Goal: Transaction & Acquisition: Purchase product/service

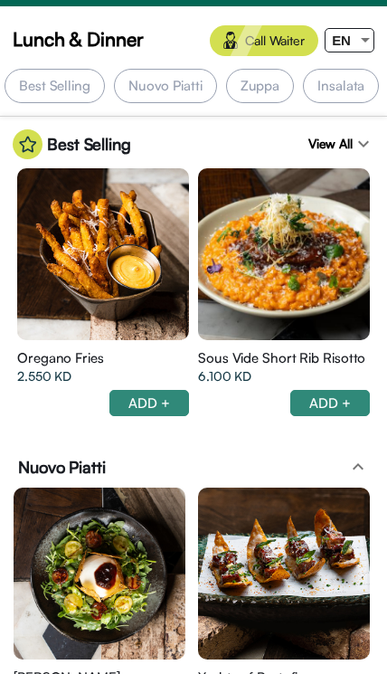
click at [146, 383] on div "2.550 KD" at bounding box center [103, 376] width 172 height 18
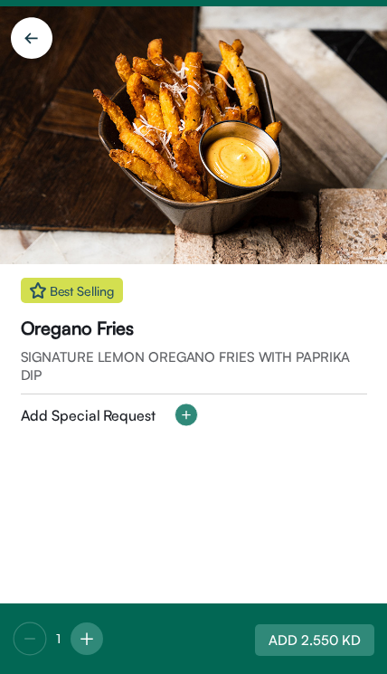
click at [272, 137] on img at bounding box center [193, 135] width 387 height 258
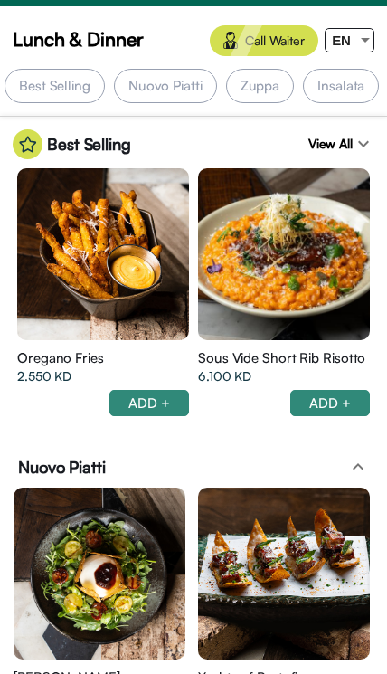
click at [364, 35] on div at bounding box center [365, 40] width 16 height 23
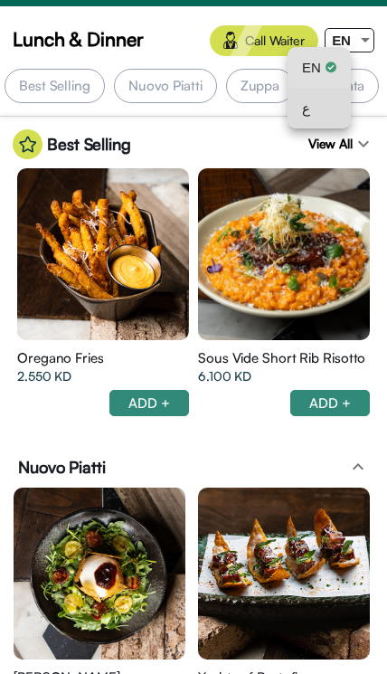
click at [330, 113] on div "ع" at bounding box center [319, 108] width 34 height 41
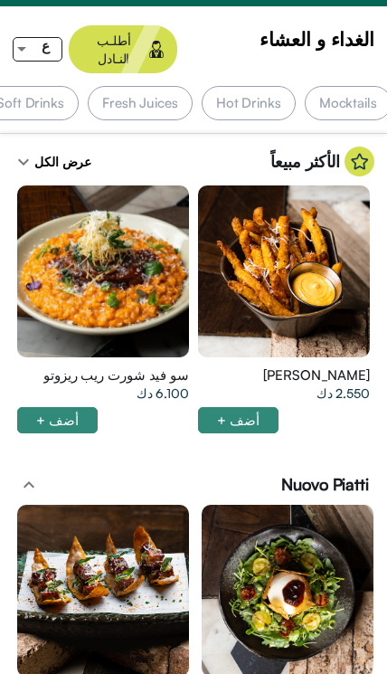
scroll to position [0, -1035]
click at [65, 86] on div "Soft Drinks" at bounding box center [29, 103] width 97 height 34
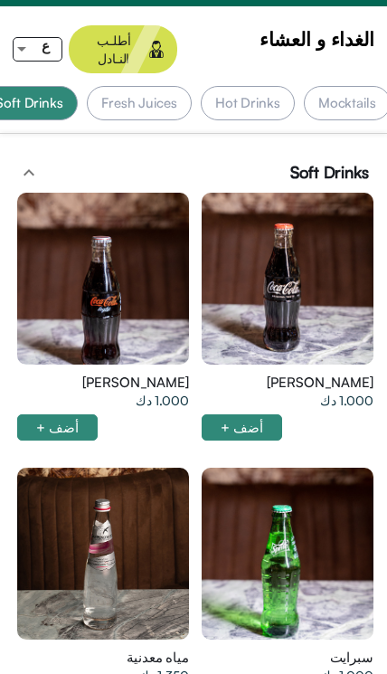
click at [180, 86] on div "Fresh Juices" at bounding box center [139, 103] width 105 height 34
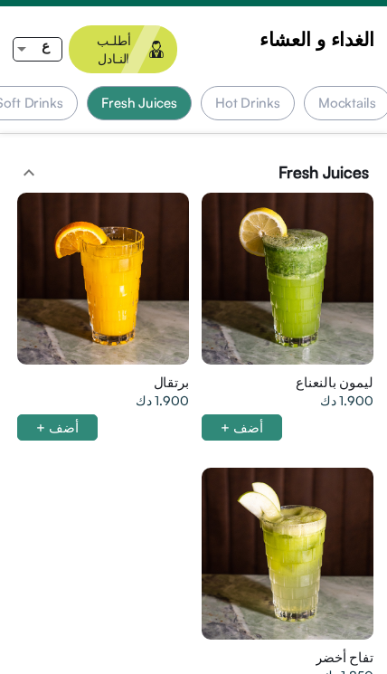
click at [287, 86] on div "Hot Drinks" at bounding box center [248, 103] width 94 height 34
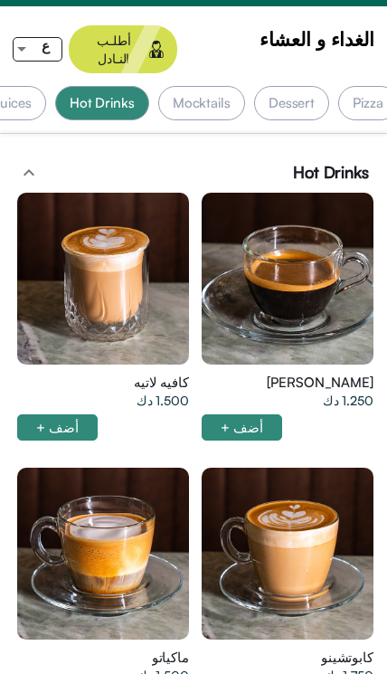
scroll to position [0, -891]
click at [230, 86] on div "Mocktails" at bounding box center [202, 103] width 87 height 34
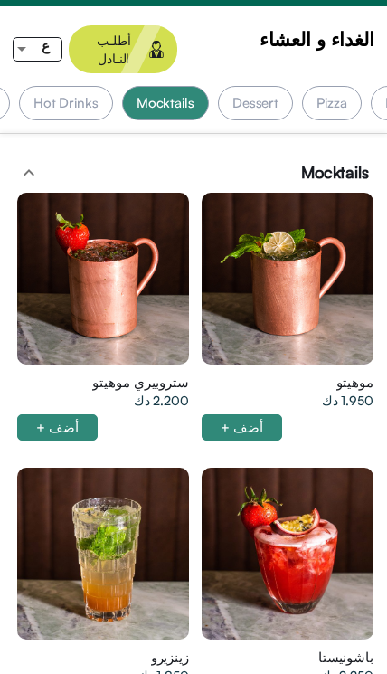
scroll to position [0, -853]
click at [281, 88] on div "Dessert" at bounding box center [254, 103] width 75 height 34
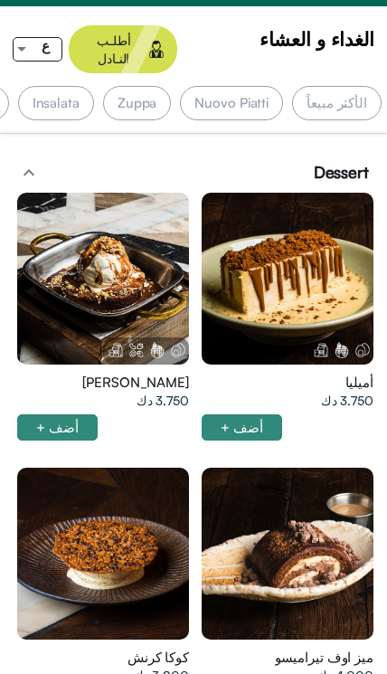
scroll to position [0, 0]
click at [356, 86] on div "الأكثر مبيعاً" at bounding box center [338, 103] width 90 height 34
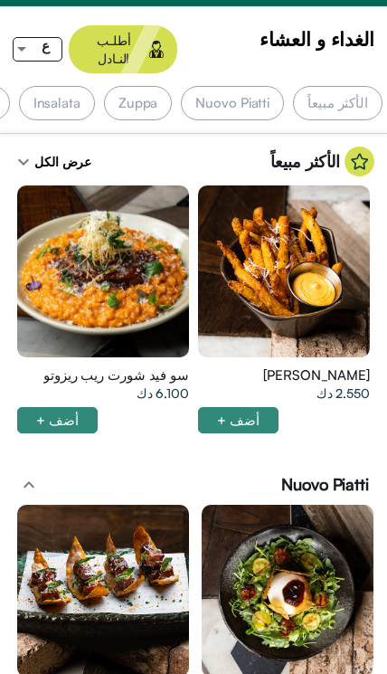
click at [52, 151] on div "عرض الكل expand_more" at bounding box center [52, 162] width 79 height 30
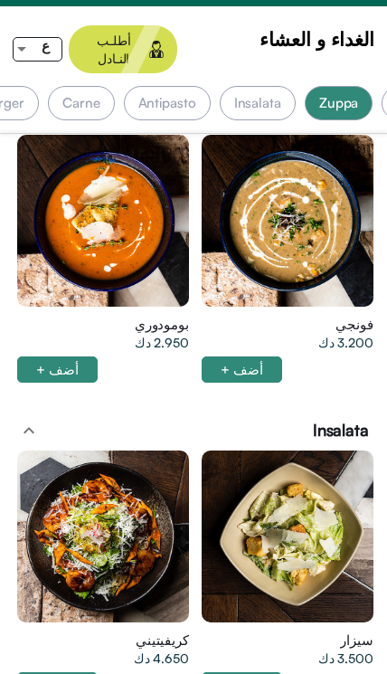
click at [310, 191] on div at bounding box center [288, 221] width 172 height 172
